Goal: Ask a question

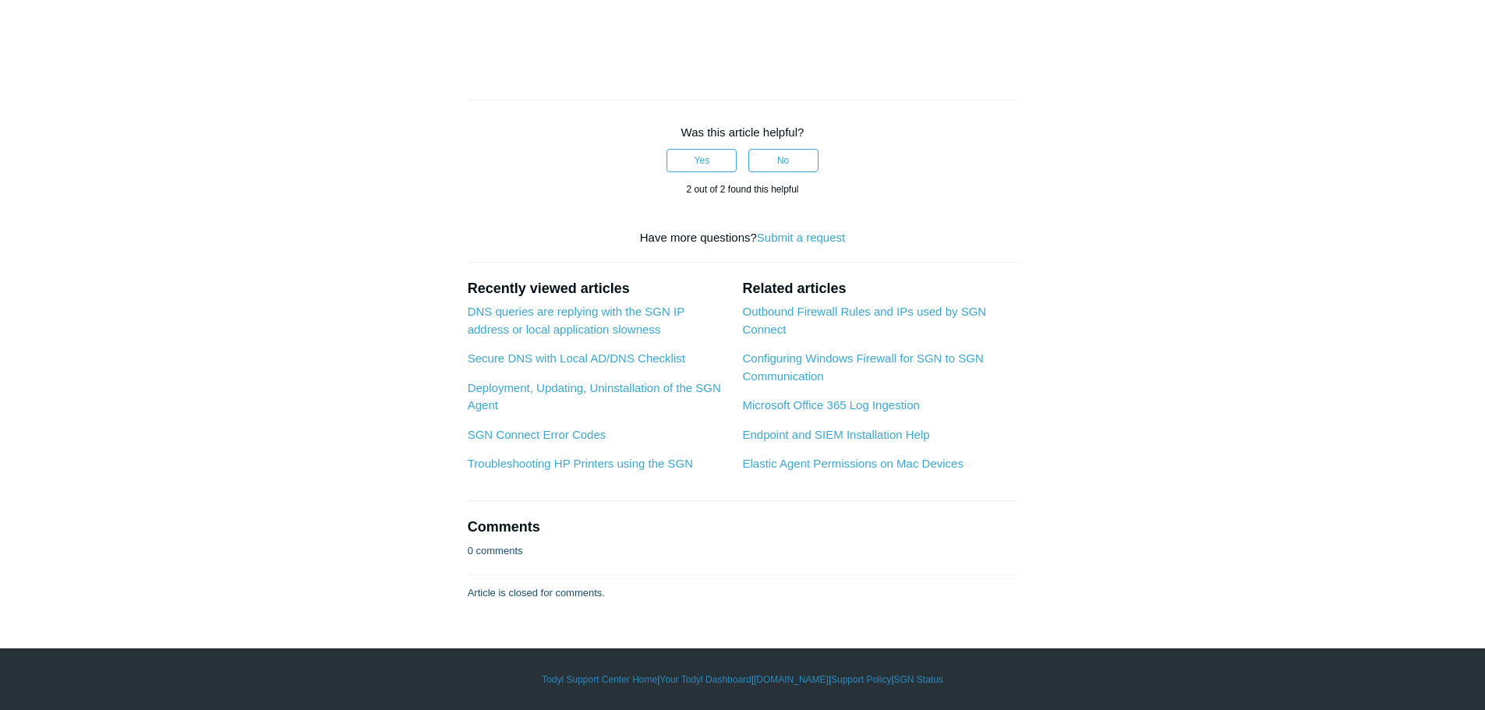
scroll to position [1247, 0]
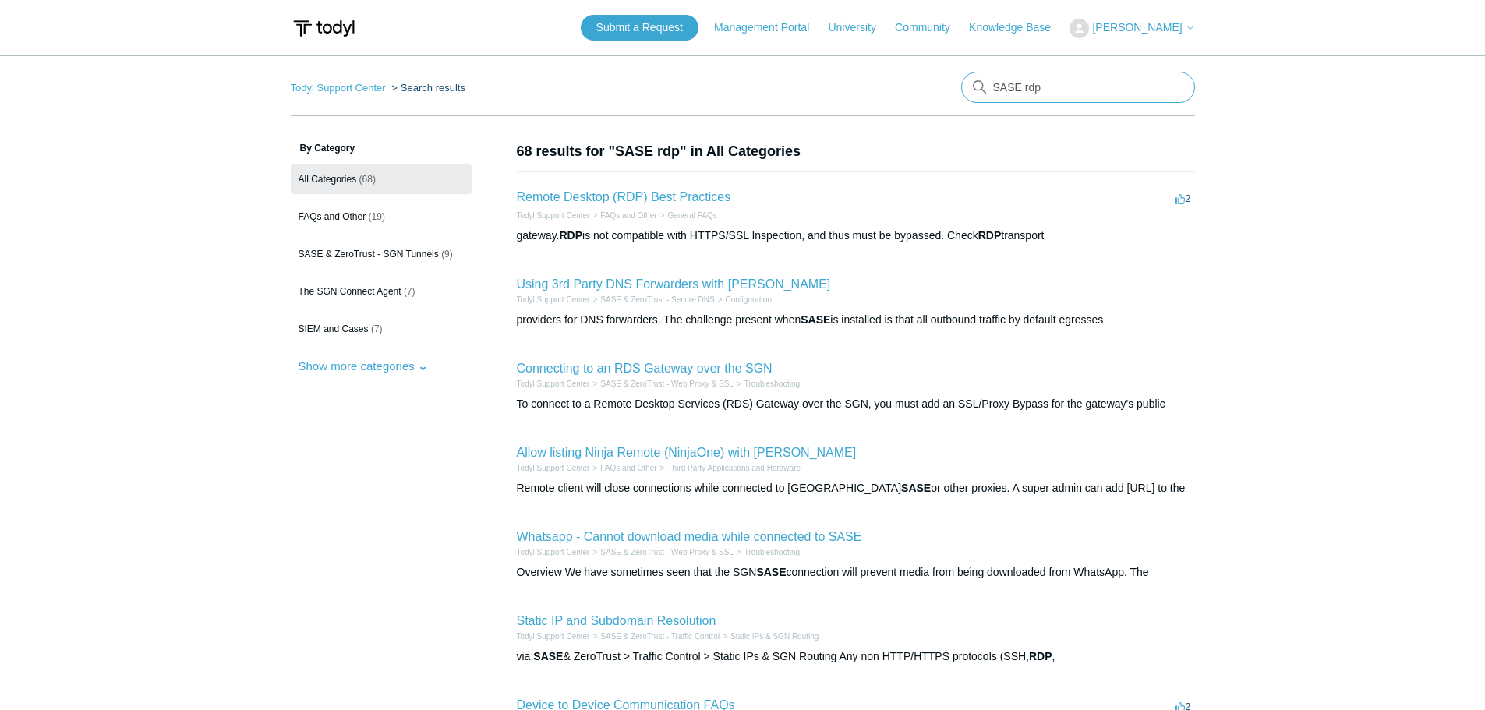
drag, startPoint x: 1063, startPoint y: 87, endPoint x: 859, endPoint y: 87, distance: 204.3
click at [859, 87] on nav "Todyl Support Center Search results There are no matching results in this help …" at bounding box center [743, 94] width 904 height 44
type input "remote desktop"
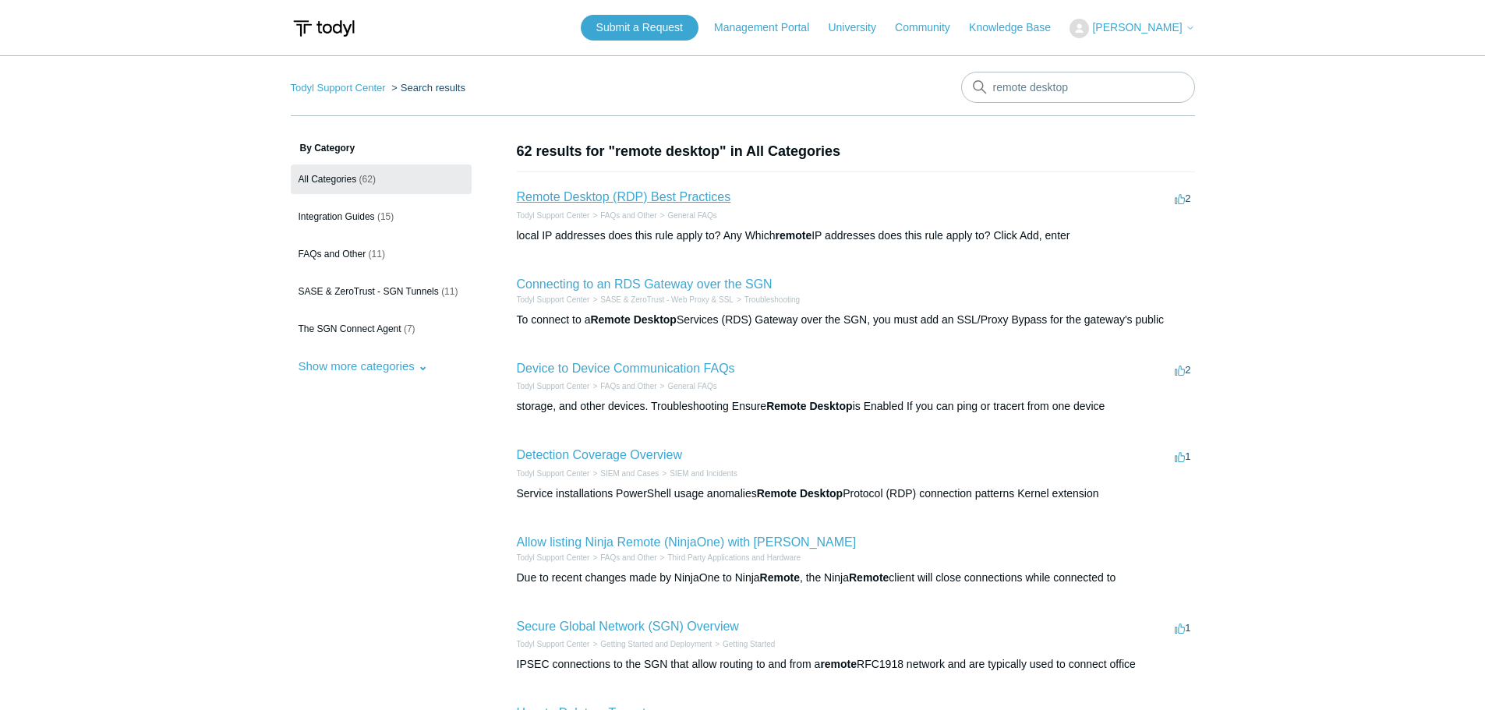
click at [632, 195] on link "Remote Desktop (RDP) Best Practices" at bounding box center [624, 196] width 214 height 13
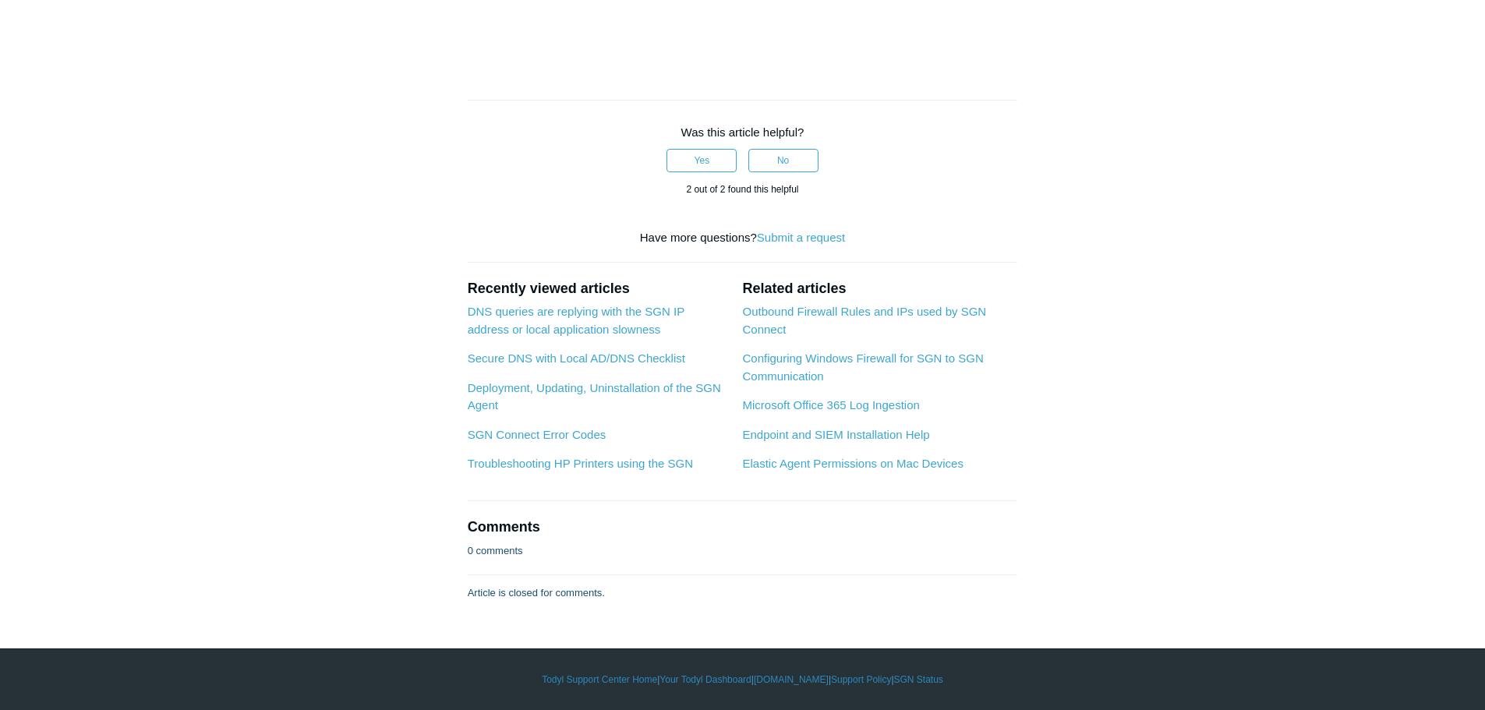
scroll to position [2417, 0]
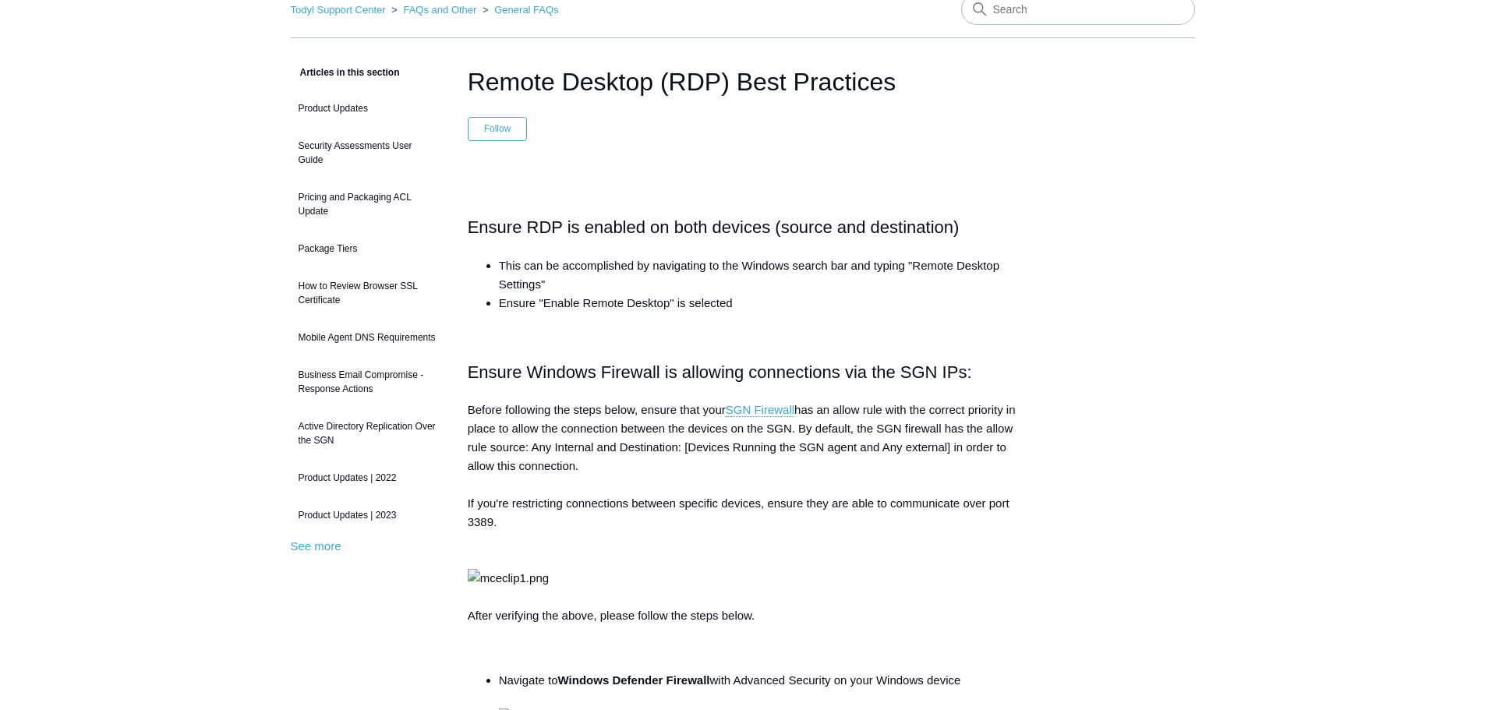
scroll to position [0, 0]
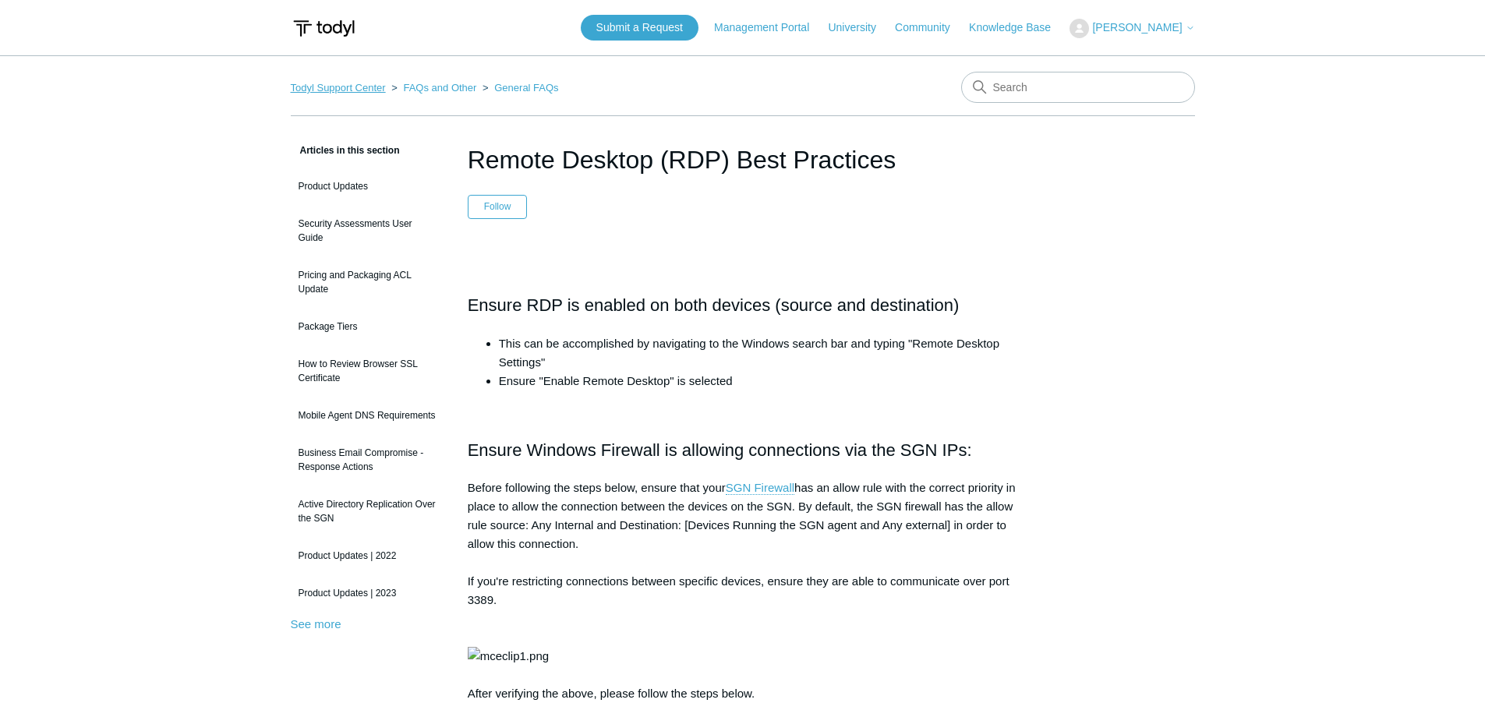
click at [327, 90] on link "Todyl Support Center" at bounding box center [338, 88] width 95 height 12
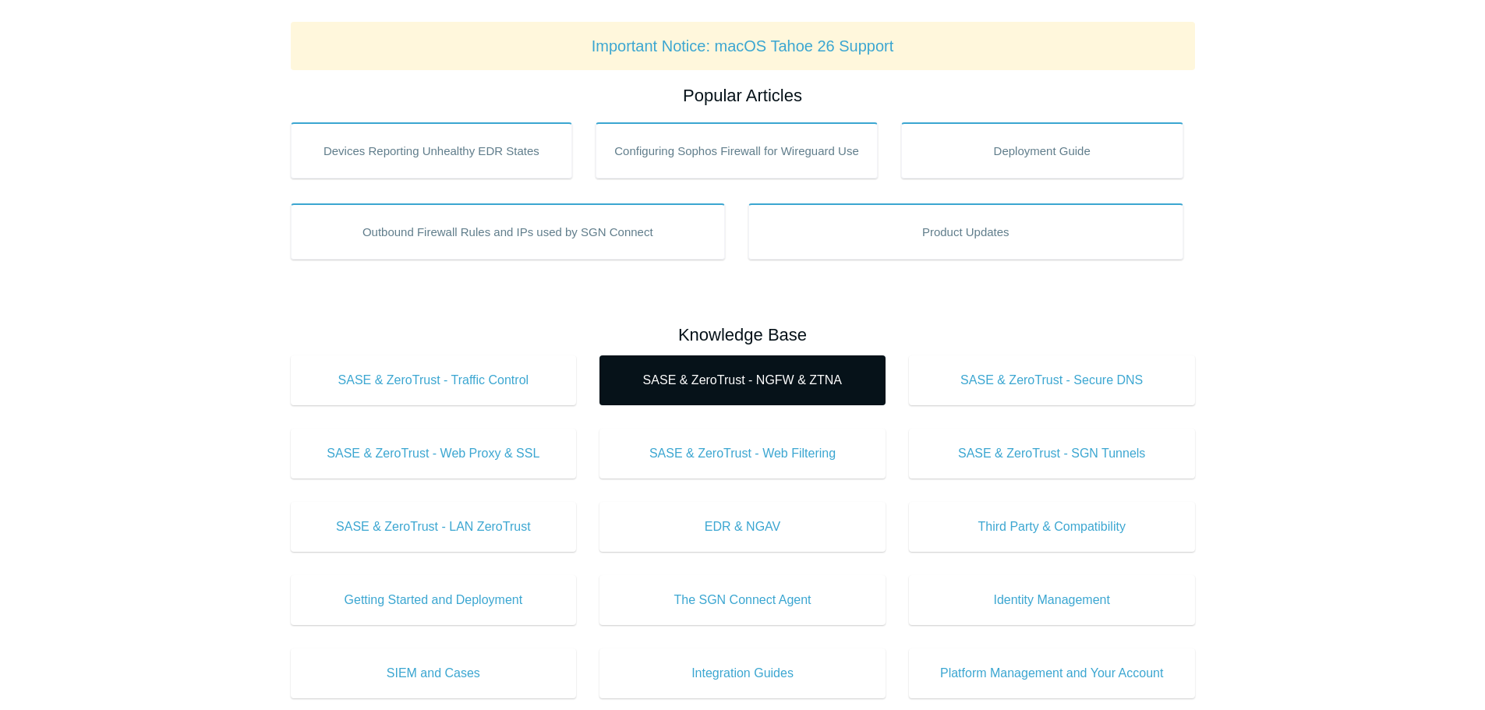
scroll to position [234, 0]
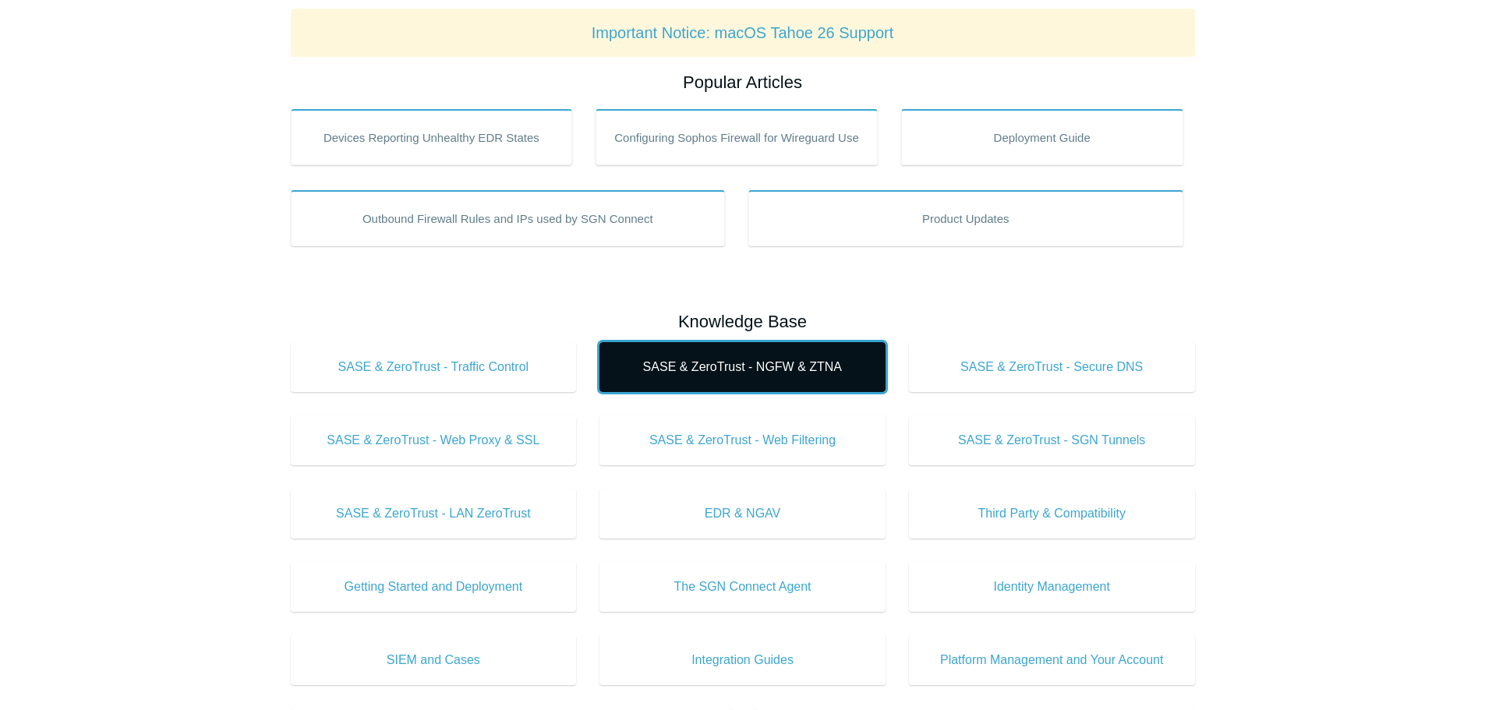
click at [798, 362] on span "SASE & ZeroTrust - NGFW & ZTNA" at bounding box center [742, 367] width 239 height 19
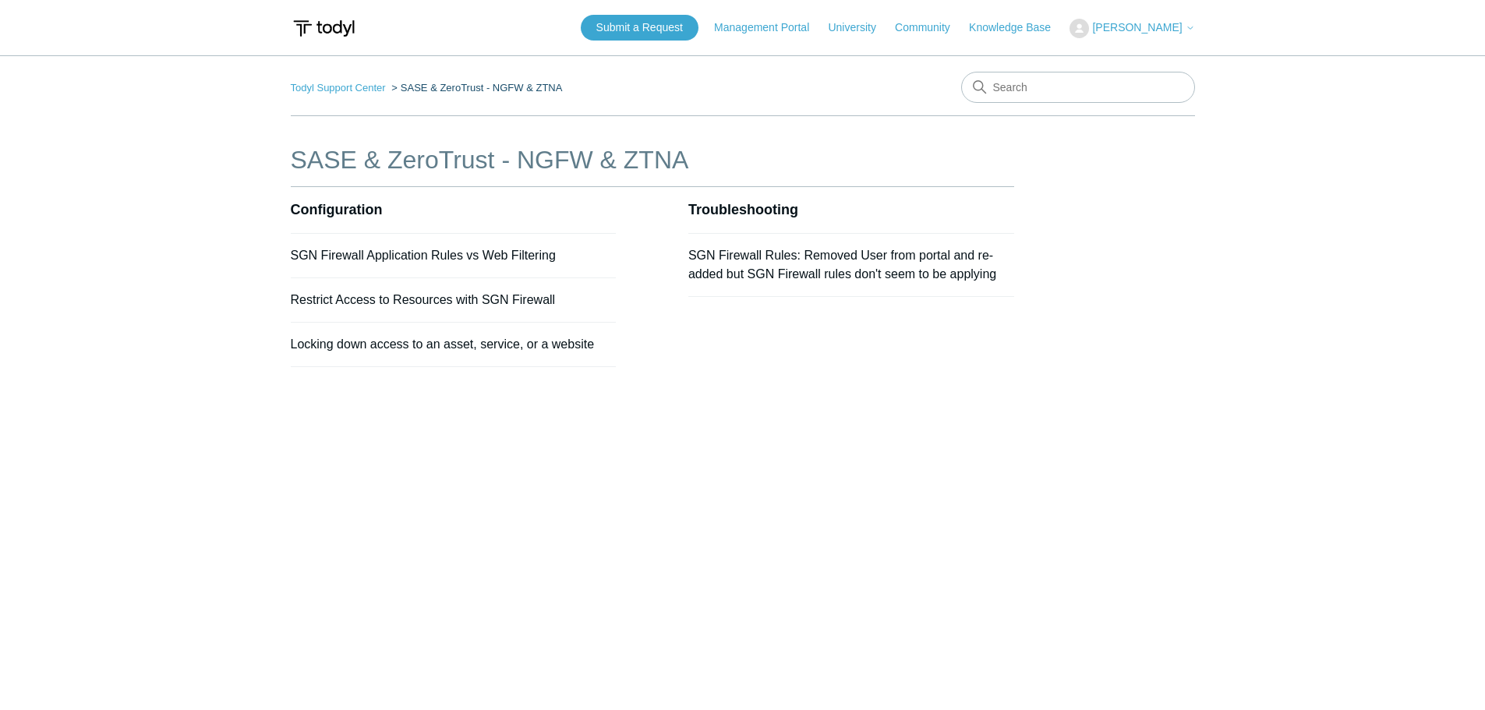
click at [1138, 20] on button "[PERSON_NAME]" at bounding box center [1132, 28] width 125 height 19
click at [689, 27] on link "Submit a Request" at bounding box center [640, 28] width 118 height 26
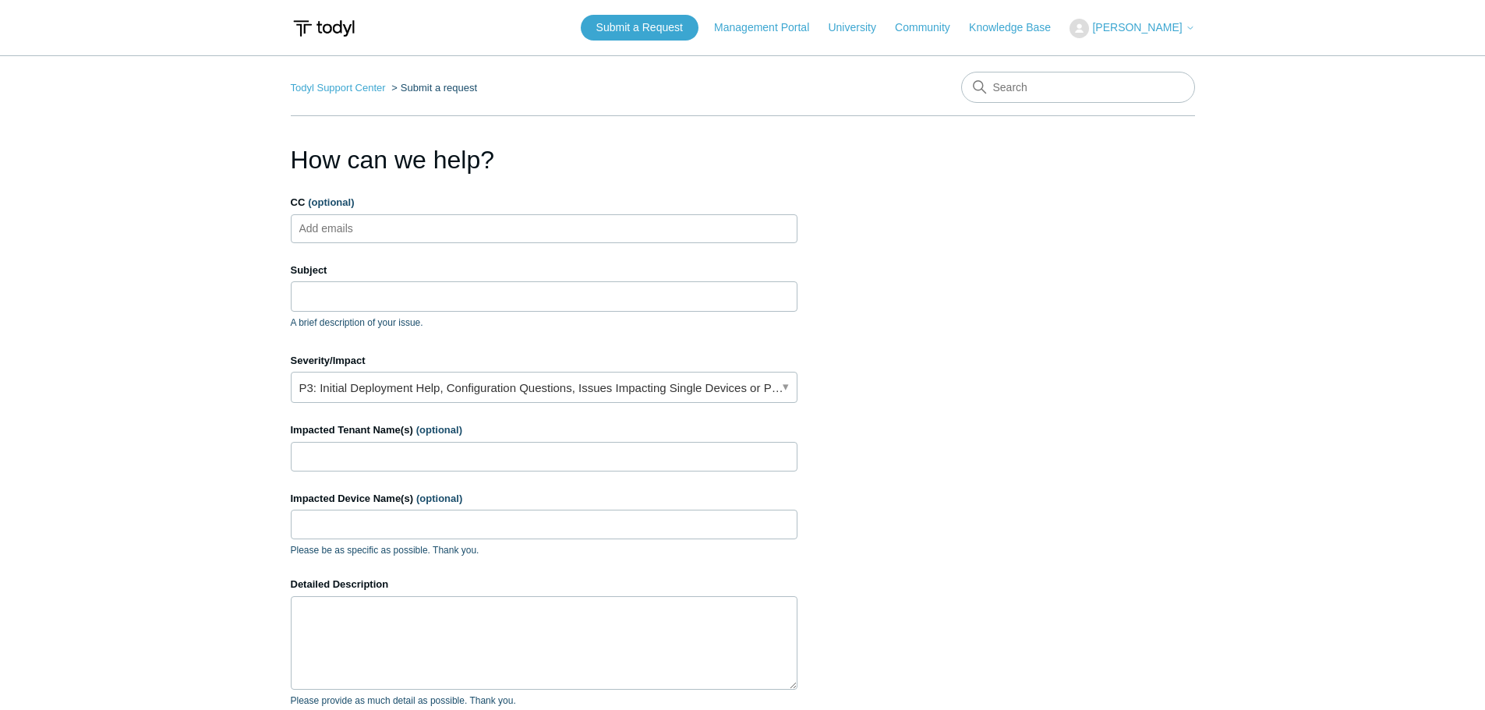
click at [369, 232] on input "CC (optional)" at bounding box center [339, 228] width 93 height 23
click at [374, 313] on div "Subject A brief description of your issue." at bounding box center [544, 296] width 507 height 67
click at [383, 295] on input "Subject" at bounding box center [544, 296] width 507 height 30
type input "u"
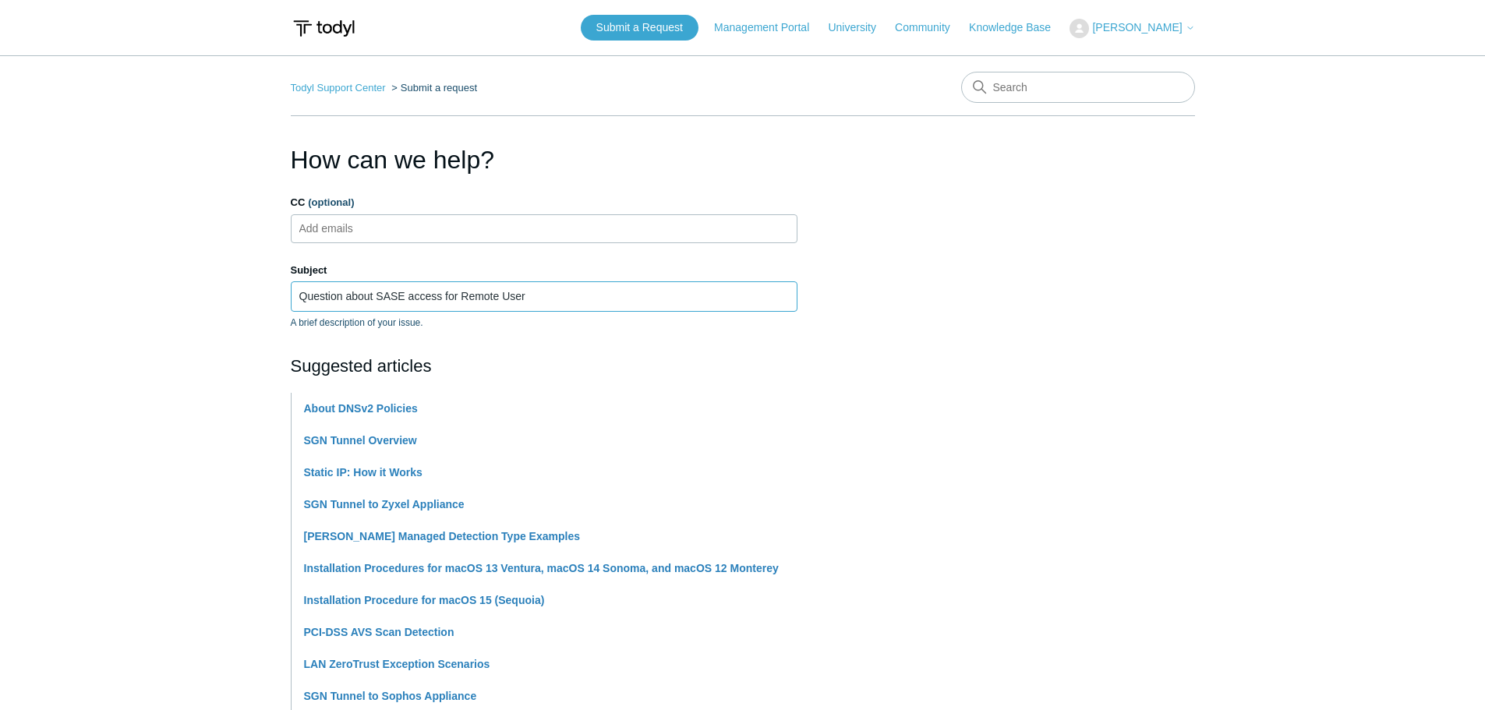
type input "Question about SASE access for Remote User"
click at [187, 506] on main "Todyl Support Center Submit a request How can we help? CC (optional) Add emails…" at bounding box center [742, 646] width 1485 height 1183
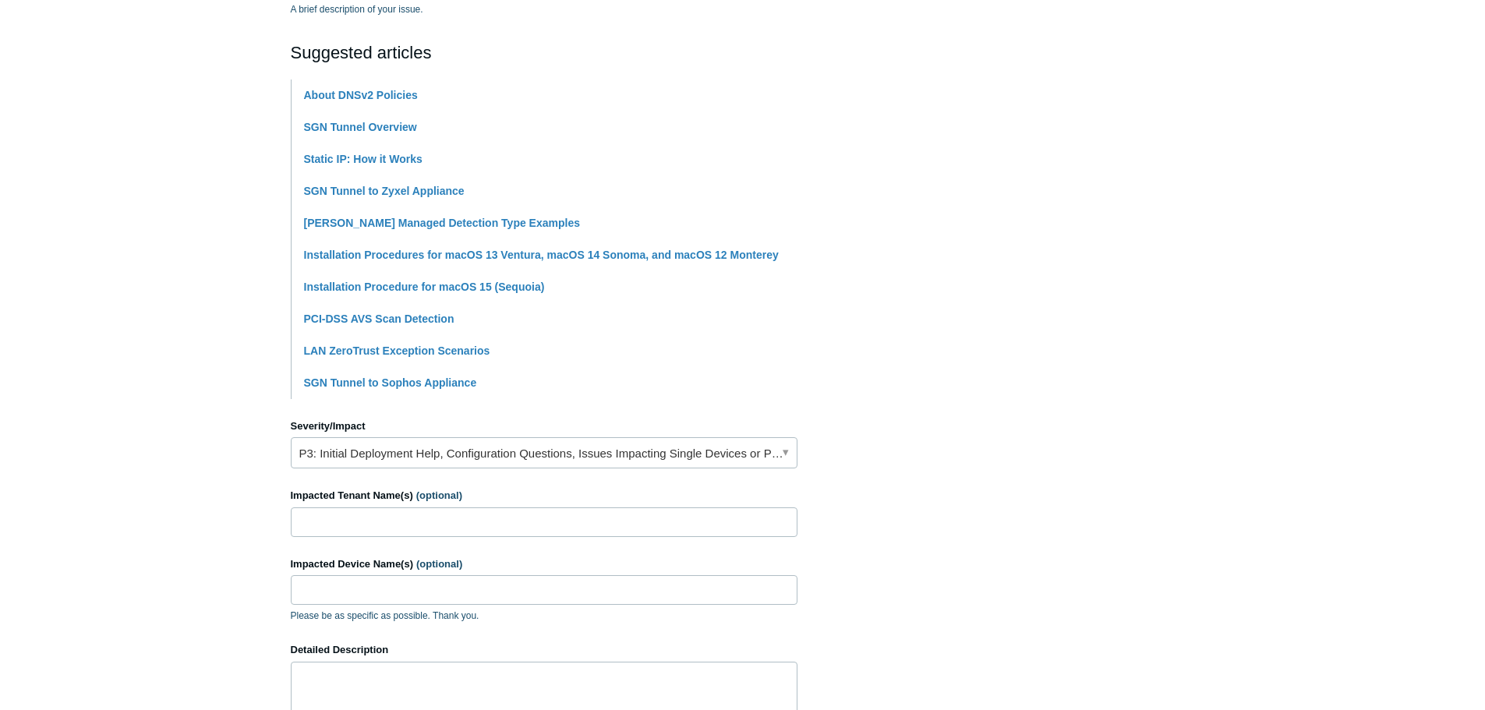
scroll to position [390, 0]
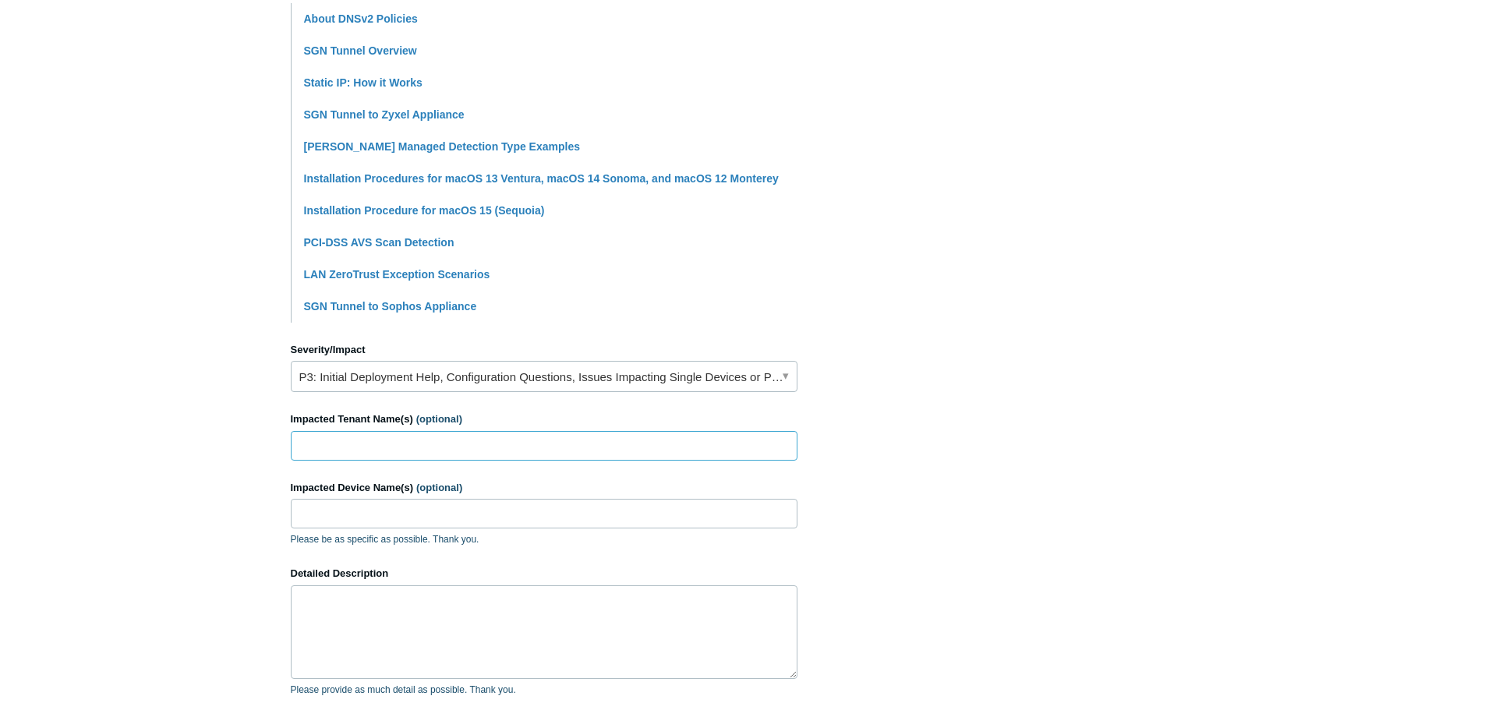
click at [363, 441] on input "Impacted Tenant Name(s) (optional)" at bounding box center [544, 446] width 507 height 30
drag, startPoint x: 240, startPoint y: 507, endPoint x: 253, endPoint y: 518, distance: 17.7
click at [240, 507] on main "Todyl Support Center Submit a request How can we help? CC (optional) Add emails…" at bounding box center [742, 257] width 1485 height 1183
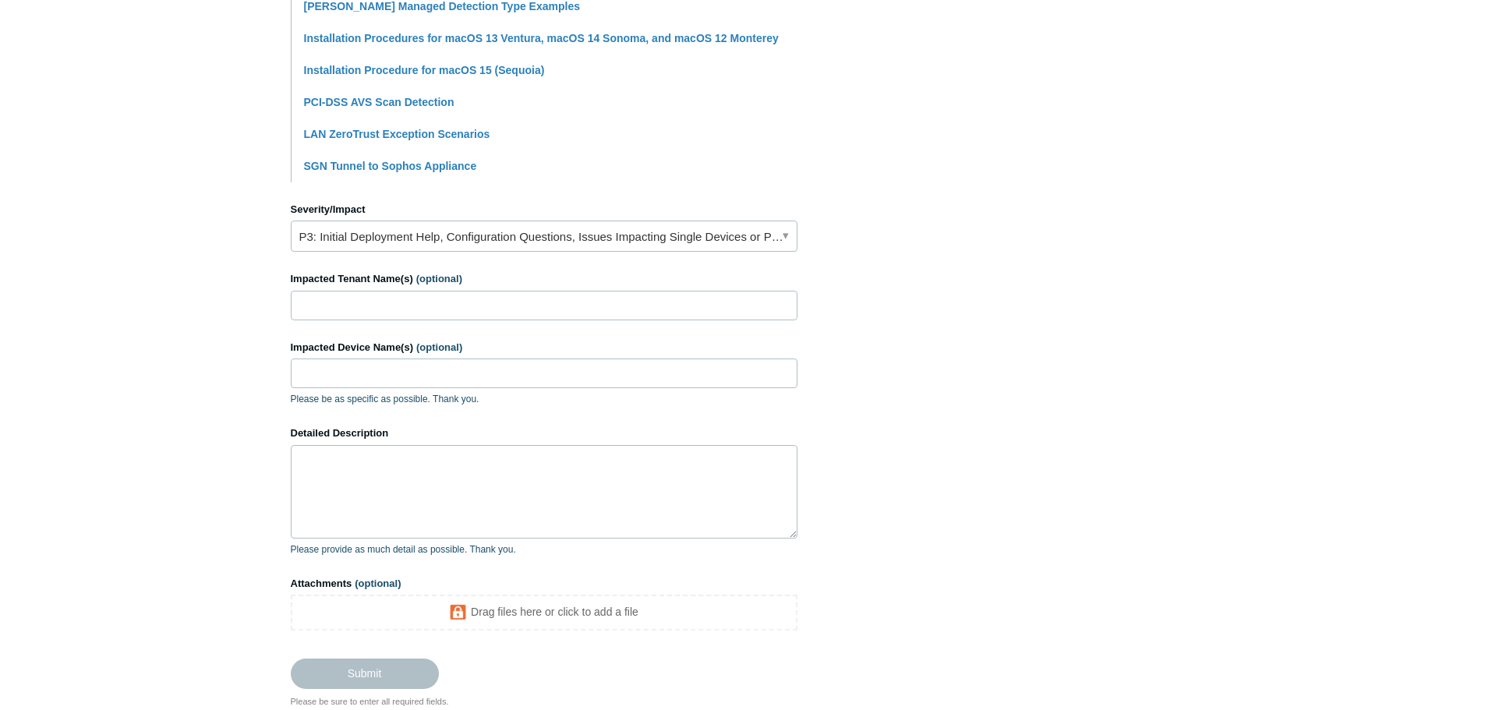
scroll to position [546, 0]
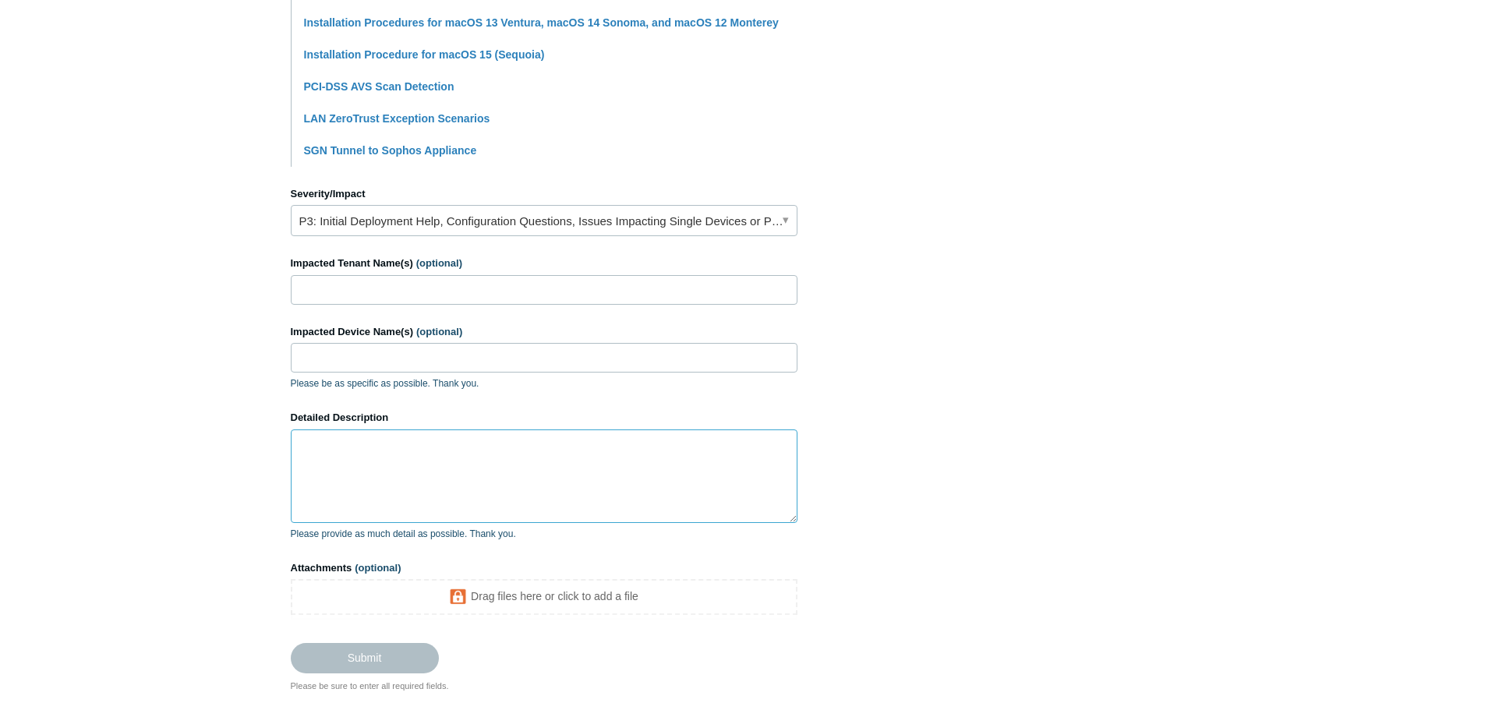
click at [421, 469] on textarea "Detailed Description" at bounding box center [544, 477] width 507 height 94
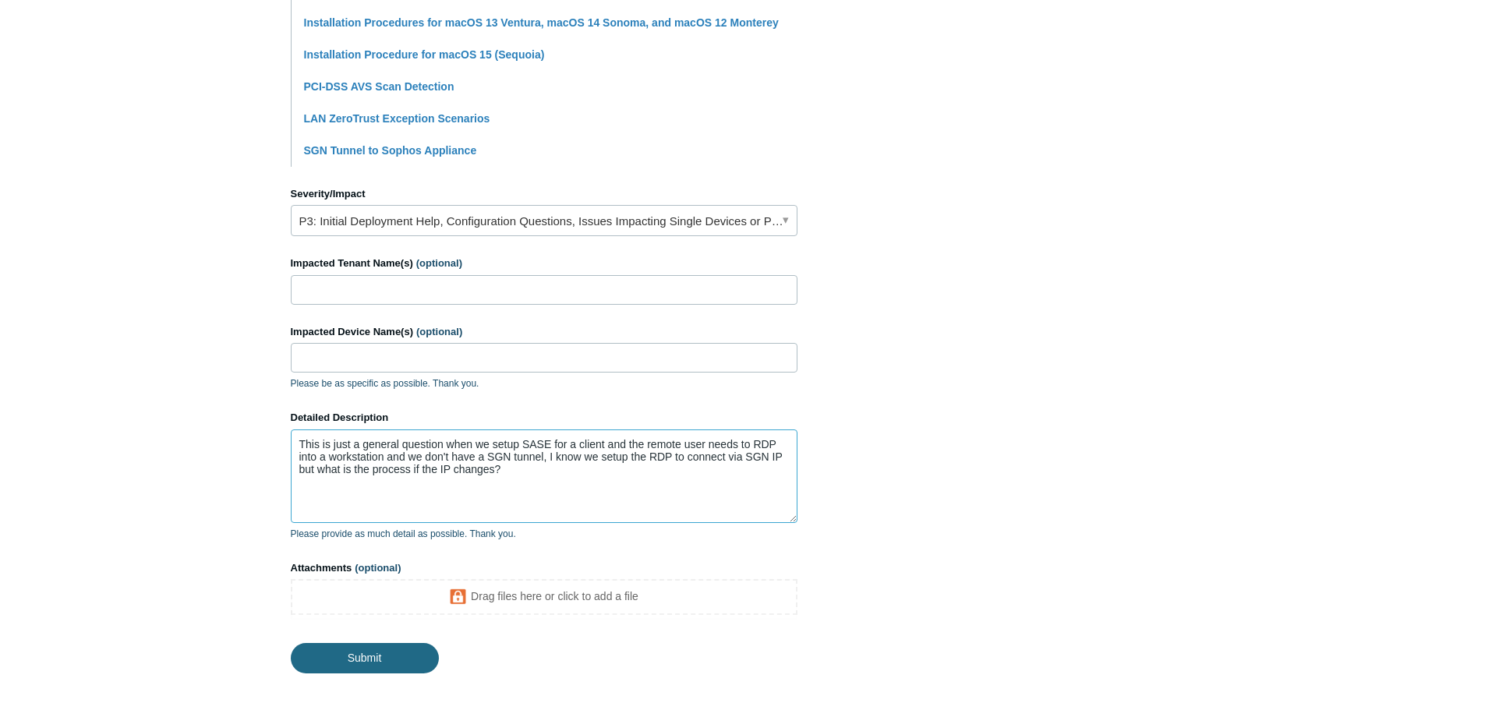
type textarea "This is just a general question when we setup SASE for a client and the remote …"
click at [372, 672] on input "Submit" at bounding box center [365, 658] width 148 height 31
